Goal: Information Seeking & Learning: Learn about a topic

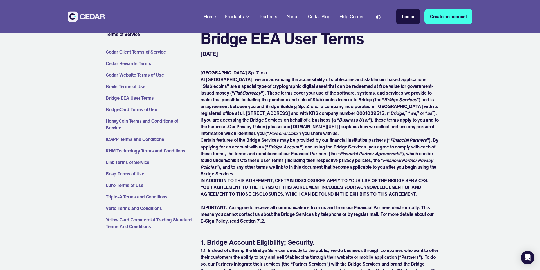
scroll to position [2657, 0]
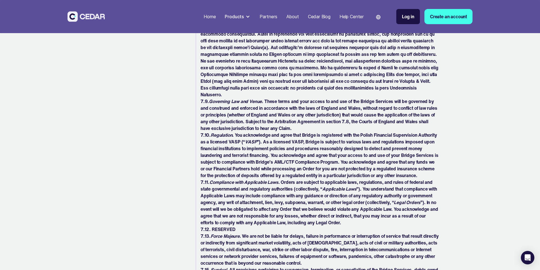
drag, startPoint x: 435, startPoint y: 122, endPoint x: 436, endPoint y: 117, distance: 5.2
click at [435, 122] on p "7.9. Governing Law and Venue . These terms and your access to and use of the Br…" at bounding box center [319, 115] width 238 height 34
drag, startPoint x: 477, startPoint y: 133, endPoint x: 470, endPoint y: 134, distance: 7.1
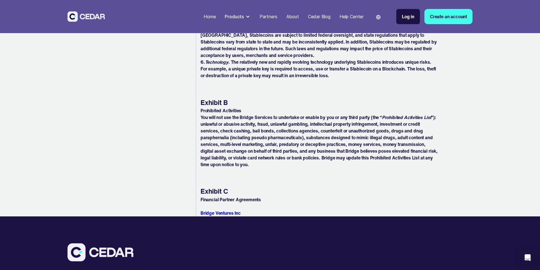
scroll to position [3487, 0]
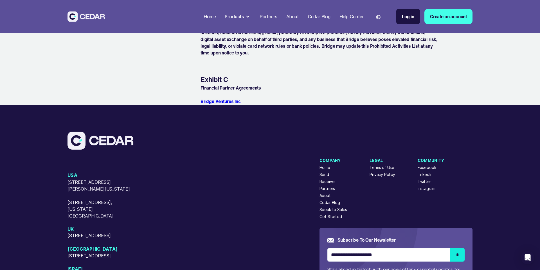
click at [263, 153] on div "USA [STREET_ADDRESS][GEOGRAPHIC_DATA][PERSON_NAME][US_STATE][STREET_ADDRESS][US…" at bounding box center [193, 212] width 252 height 161
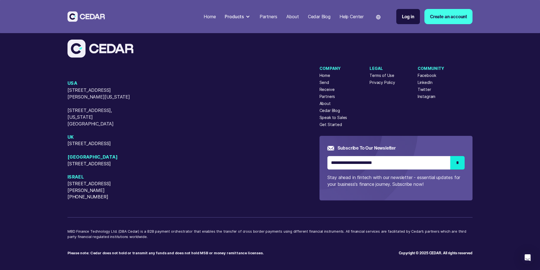
click at [260, 157] on div "USA [STREET_ADDRESS][GEOGRAPHIC_DATA][PERSON_NAME][US_STATE][STREET_ADDRESS][US…" at bounding box center [193, 140] width 252 height 121
